Goal: Entertainment & Leisure: Consume media (video, audio)

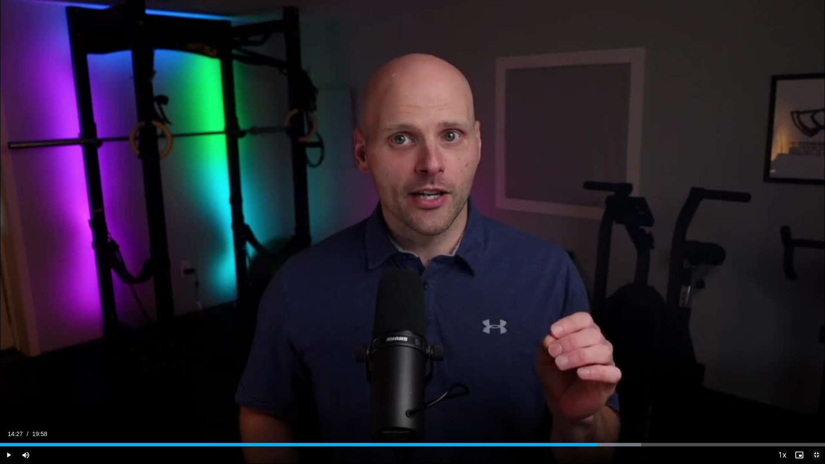
click at [817, 456] on span "Video Player" at bounding box center [816, 455] width 17 height 17
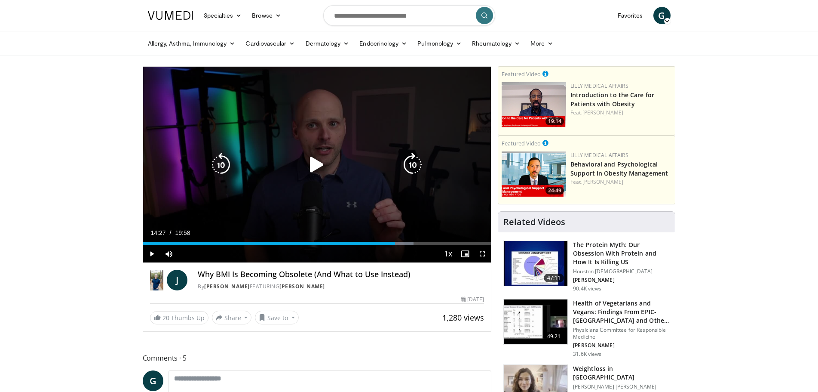
click at [310, 161] on icon "Video Player" at bounding box center [317, 165] width 24 height 24
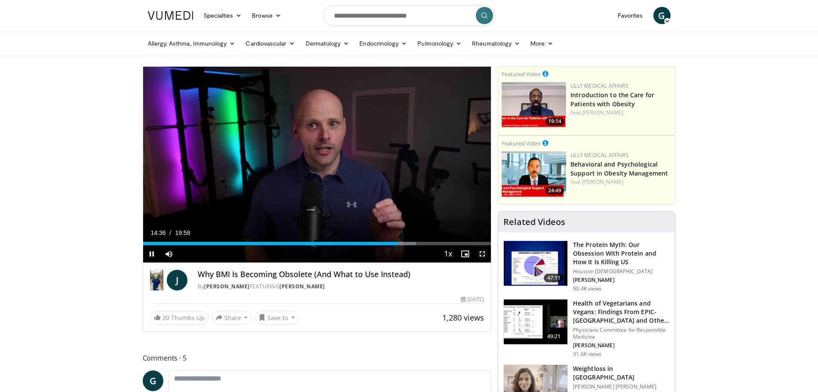
click at [481, 254] on span "Video Player" at bounding box center [482, 253] width 17 height 17
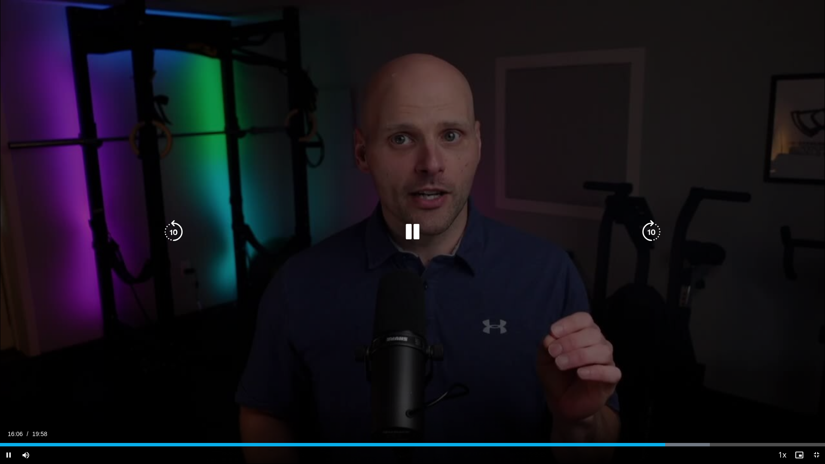
click at [417, 232] on icon "Video Player" at bounding box center [413, 232] width 24 height 24
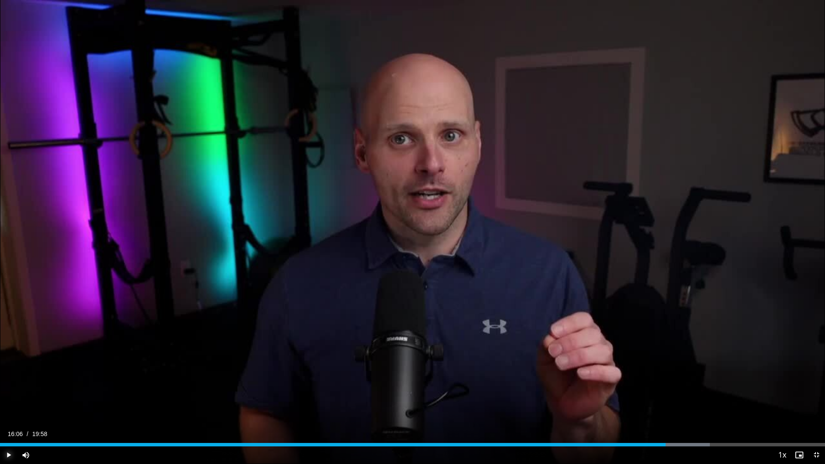
click at [7, 456] on span "Video Player" at bounding box center [8, 455] width 17 height 17
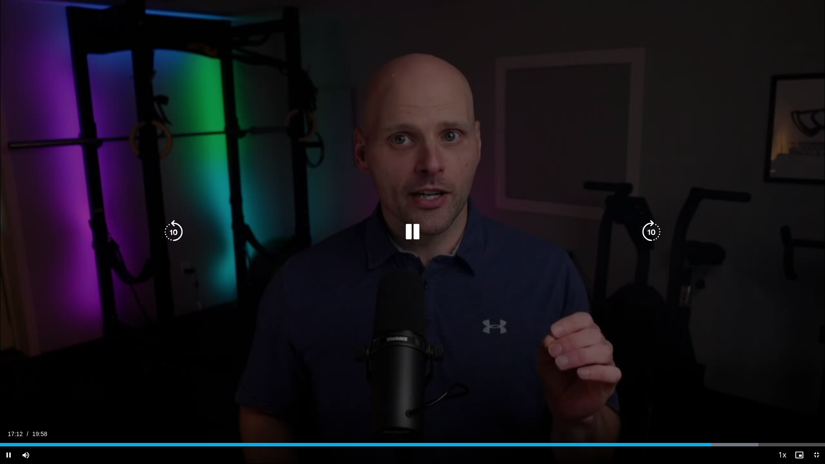
click at [416, 233] on icon "Video Player" at bounding box center [413, 232] width 24 height 24
click at [418, 228] on icon "Video Player" at bounding box center [413, 232] width 24 height 24
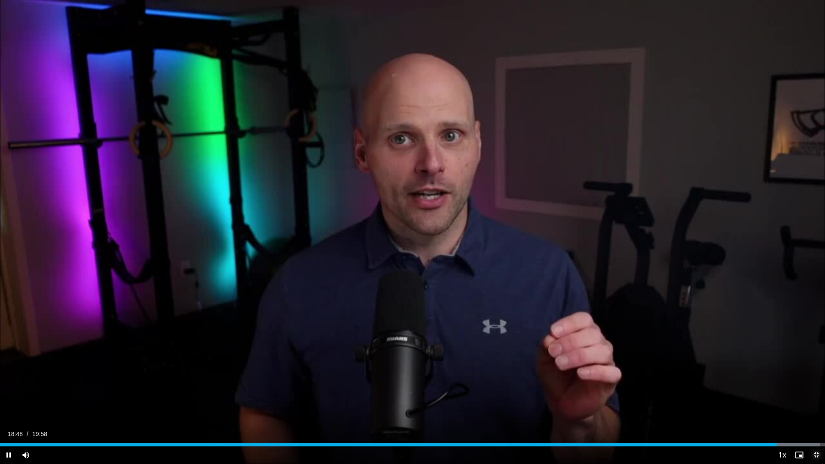
click at [815, 453] on span "Video Player" at bounding box center [816, 455] width 17 height 17
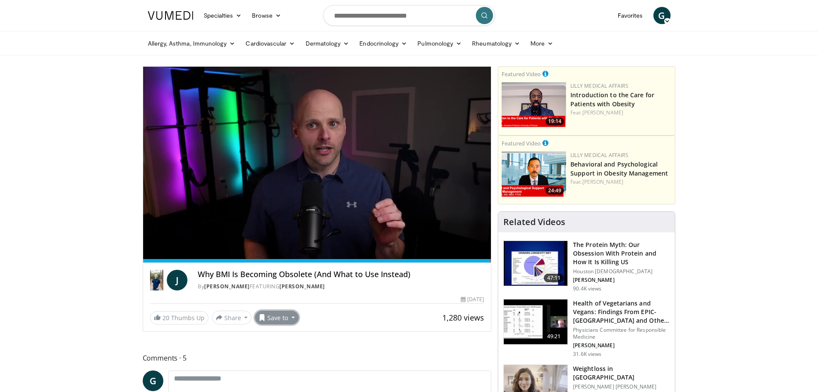
click at [291, 316] on button "Save to" at bounding box center [277, 317] width 44 height 14
click at [283, 340] on span "Add to Favorites" at bounding box center [292, 335] width 53 height 9
